Goal: Navigation & Orientation: Find specific page/section

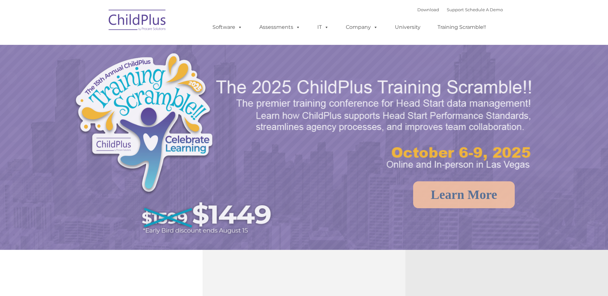
select select "MEDIUM"
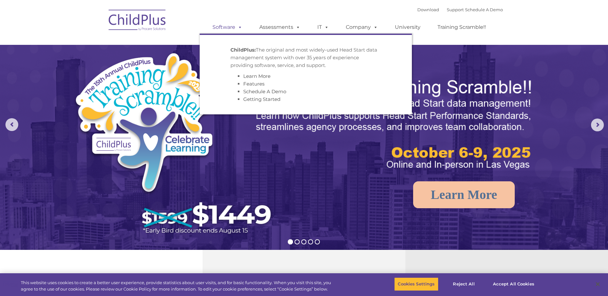
click at [230, 29] on link "Software" at bounding box center [227, 27] width 43 height 13
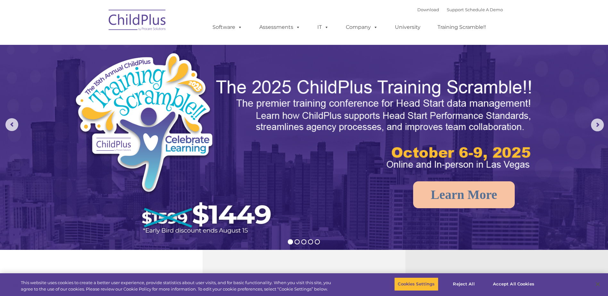
click at [194, 30] on div "Download Support | Schedule A Demo  MENU MENU Software ChildPlus: The original…" at bounding box center [303, 22] width 397 height 35
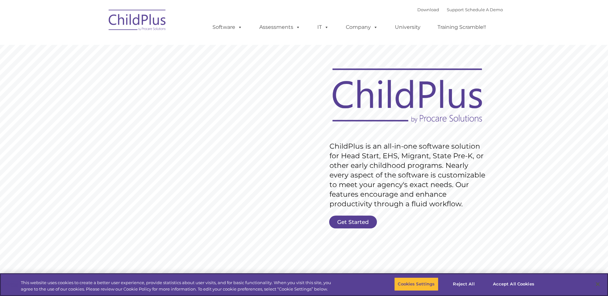
type input ""
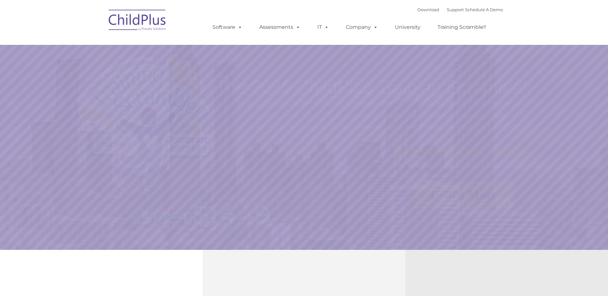
select select "MEDIUM"
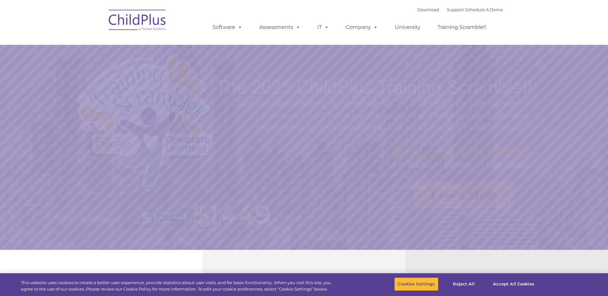
select select "MEDIUM"
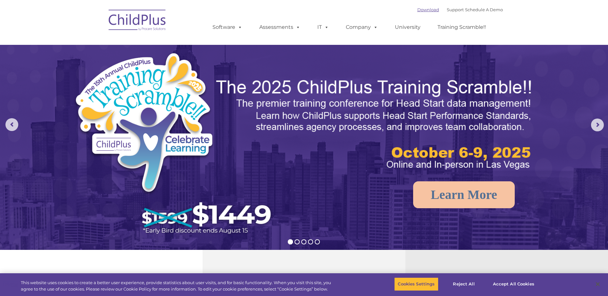
click at [421, 8] on link "Download" at bounding box center [428, 9] width 22 height 5
